Goal: Task Accomplishment & Management: Use online tool/utility

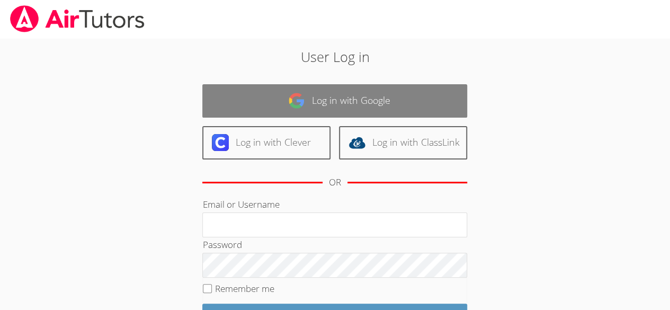
click at [319, 92] on link "Log in with Google" at bounding box center [334, 100] width 265 height 33
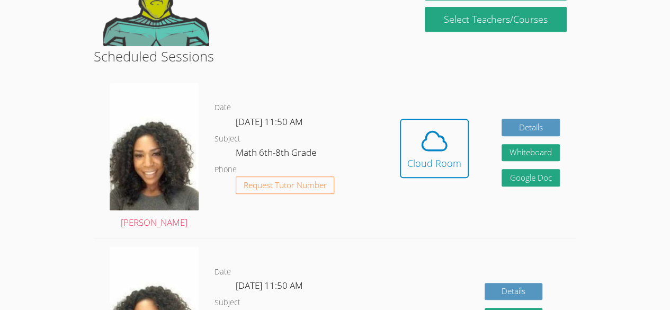
scroll to position [233, 0]
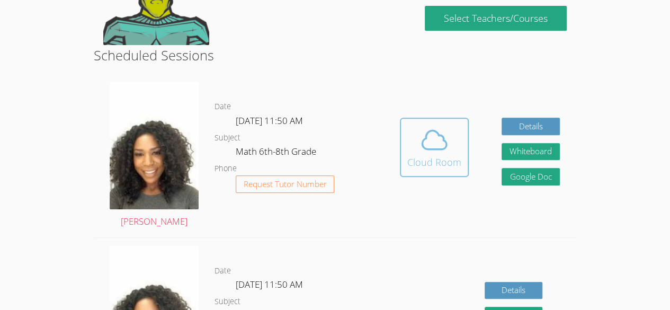
click at [429, 147] on icon at bounding box center [434, 140] width 30 height 30
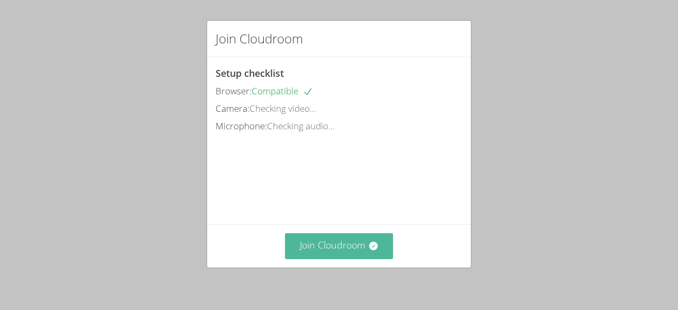
click at [317, 246] on button "Join Cloudroom" at bounding box center [339, 246] width 109 height 26
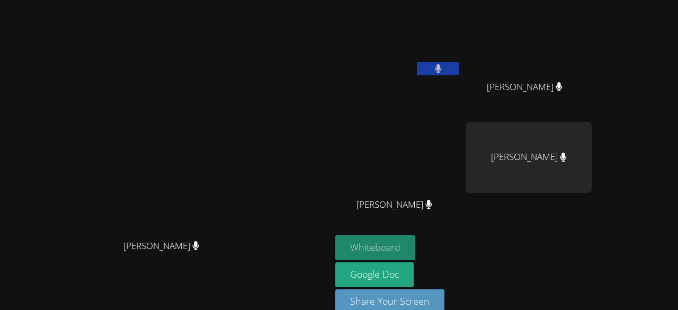
click at [415, 244] on button "Whiteboard" at bounding box center [375, 247] width 80 height 25
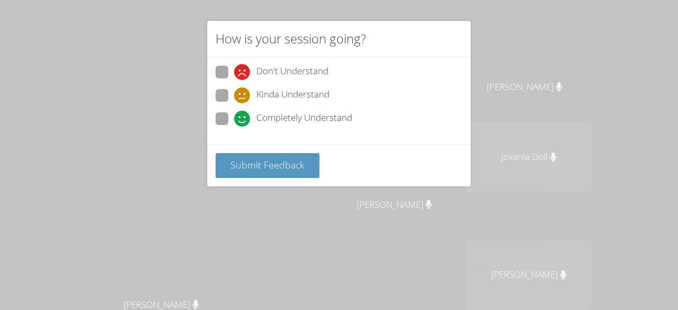
click at [234, 127] on span at bounding box center [234, 127] width 0 height 0
click at [234, 114] on input "Completely Understand" at bounding box center [238, 116] width 9 height 9
radio input "true"
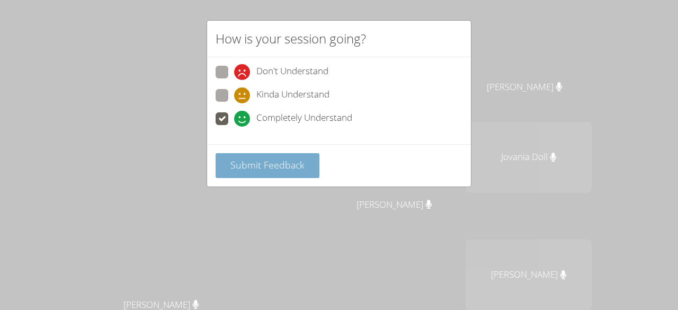
click at [272, 164] on span "Submit Feedback" at bounding box center [267, 164] width 74 height 13
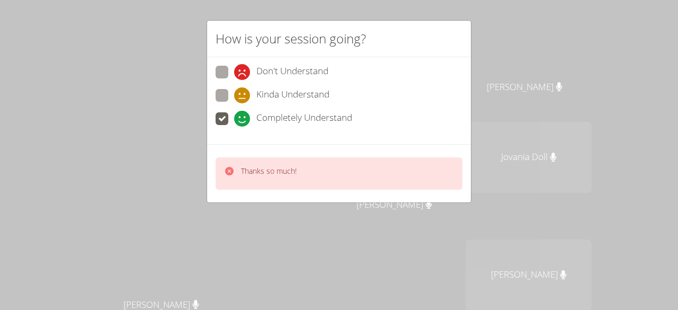
click at [267, 169] on p "Thanks so much!" at bounding box center [269, 171] width 56 height 11
click at [231, 170] on icon at bounding box center [229, 171] width 8 height 8
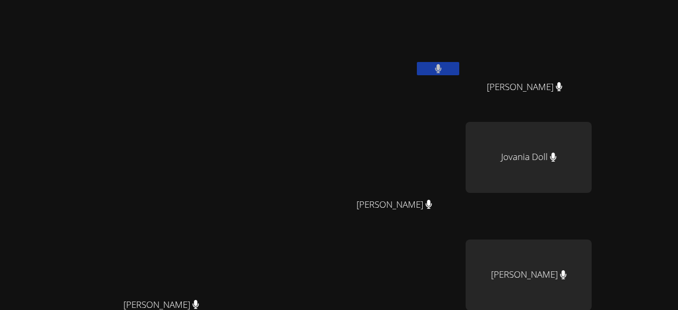
click at [461, 151] on video at bounding box center [398, 157] width 126 height 71
click at [461, 176] on video at bounding box center [398, 157] width 126 height 71
click at [461, 173] on video at bounding box center [398, 157] width 126 height 71
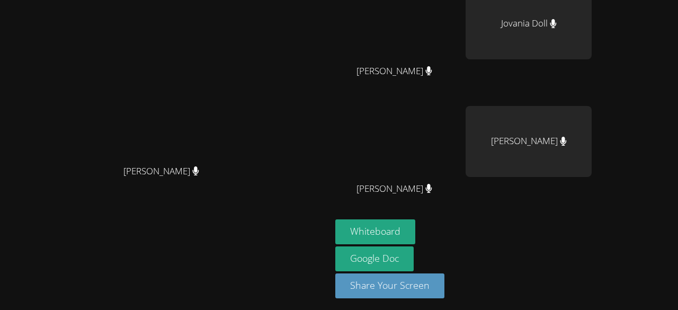
scroll to position [101, 0]
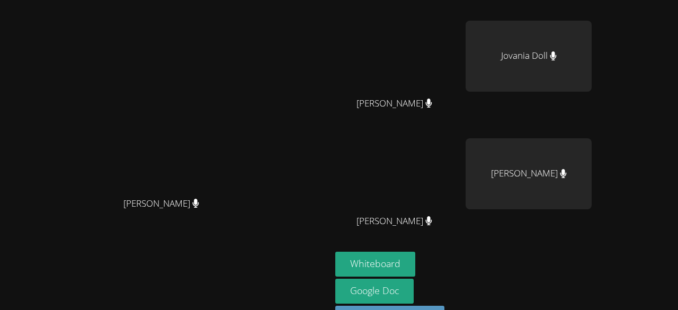
click at [461, 59] on video at bounding box center [398, 56] width 126 height 71
